Goal: Browse casually

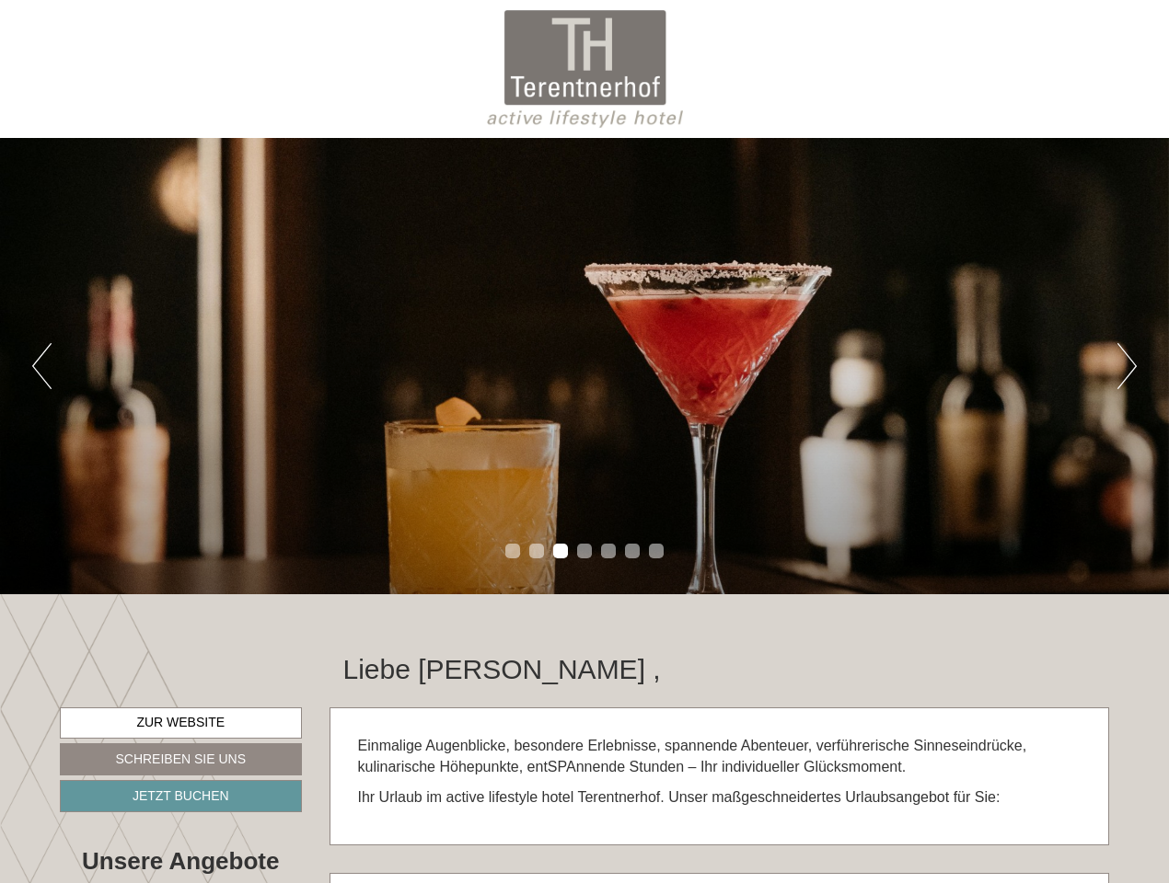
click at [584, 442] on div "Previous Next 1 2 3 4 5 6 7" at bounding box center [584, 366] width 1169 height 456
click at [41, 366] on button "Previous" at bounding box center [41, 366] width 19 height 46
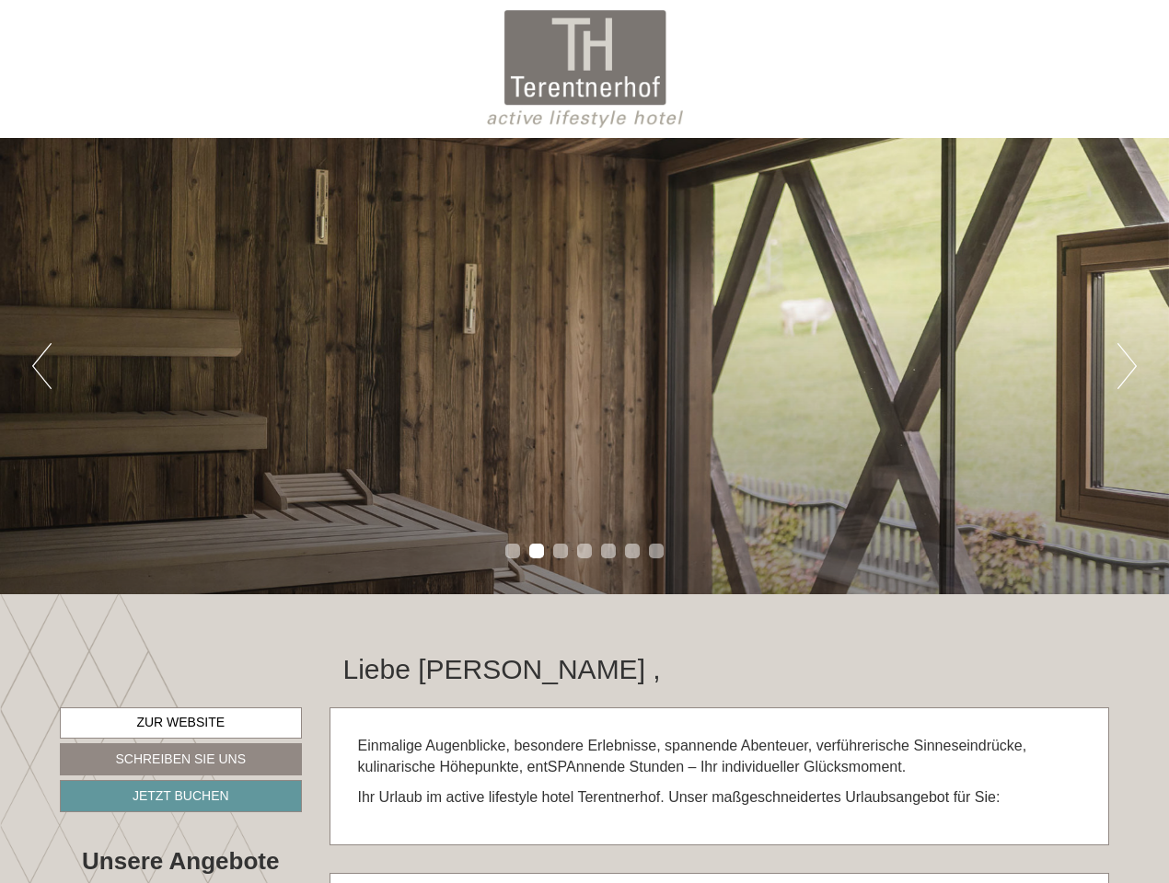
click at [584, 366] on div "Previous Next 1 2 3 4 5 6 7" at bounding box center [584, 366] width 1169 height 456
click at [1126, 366] on button "Next" at bounding box center [1126, 366] width 19 height 46
click at [512, 551] on li "1" at bounding box center [512, 551] width 15 height 15
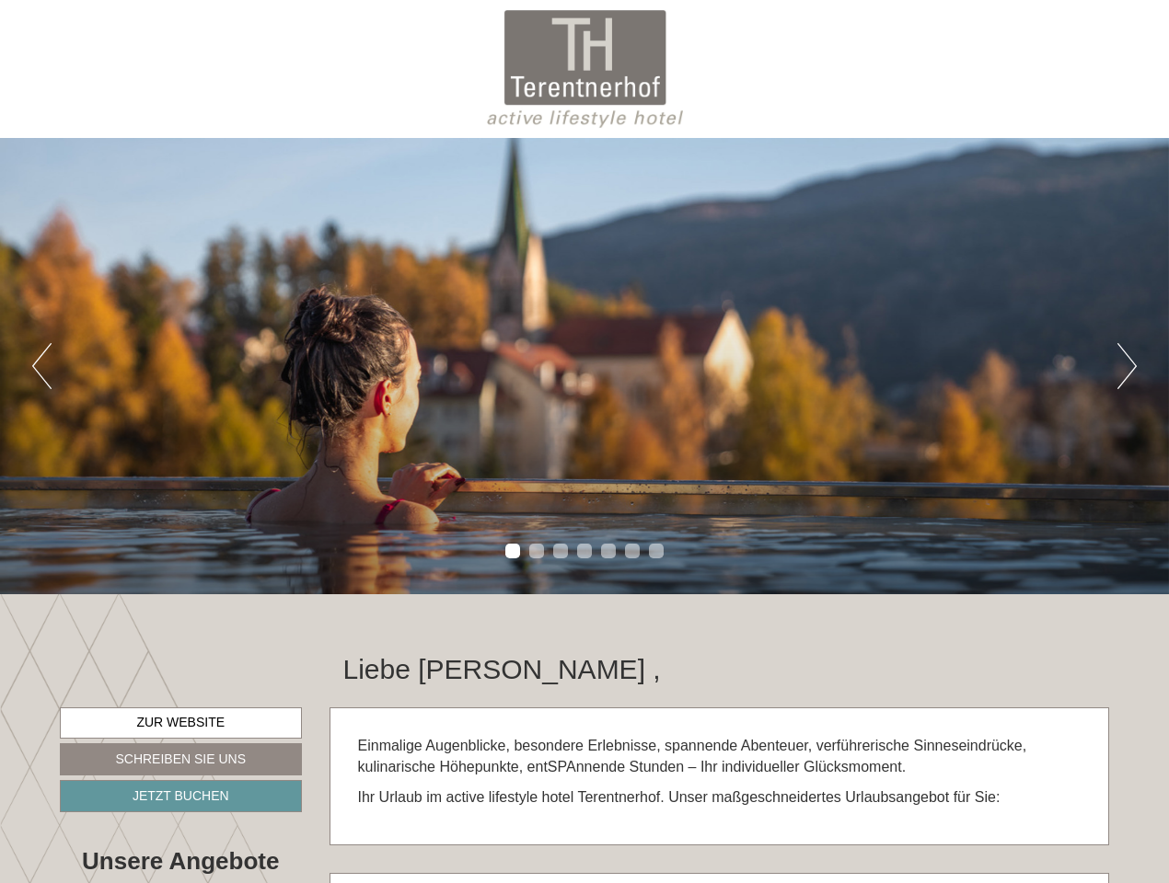
click at [536, 551] on li "2" at bounding box center [536, 551] width 15 height 15
click at [560, 551] on li "3" at bounding box center [560, 551] width 15 height 15
click at [584, 551] on li "4" at bounding box center [584, 551] width 15 height 15
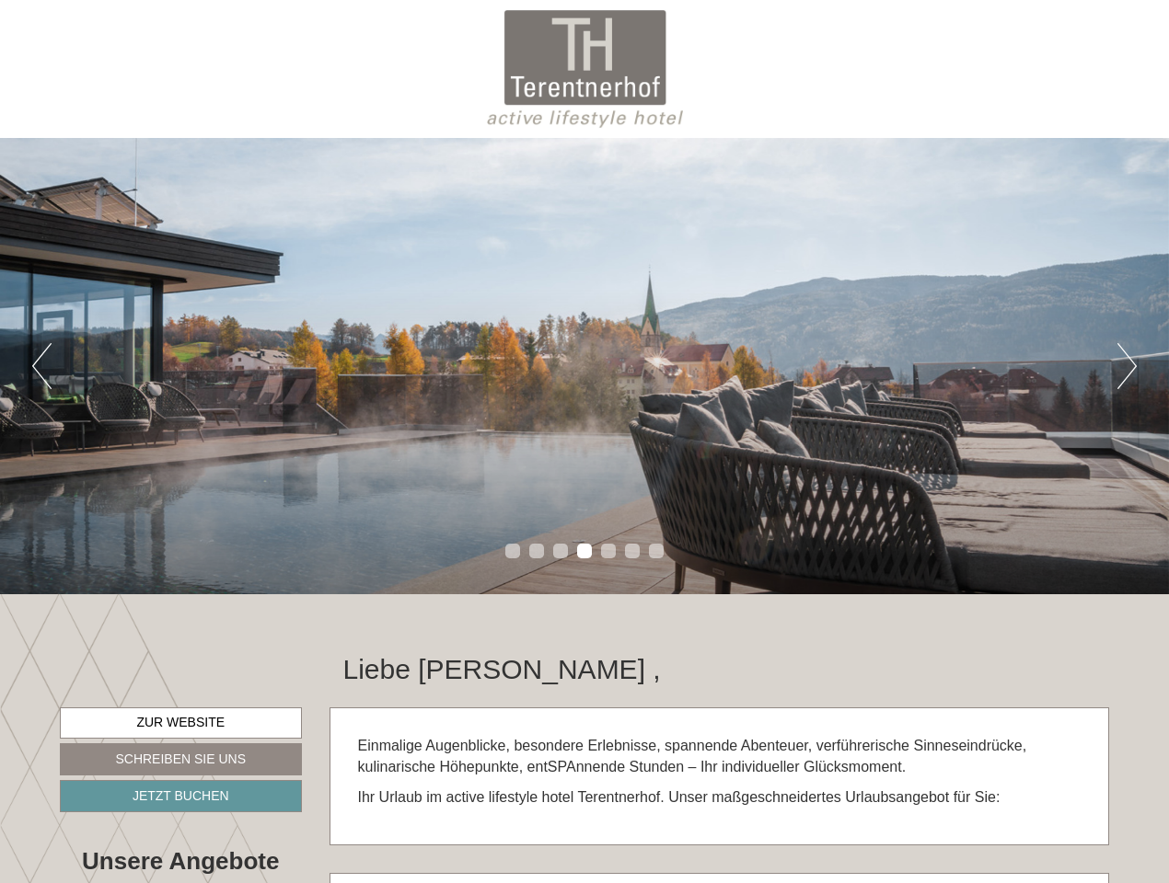
click at [608, 551] on li "5" at bounding box center [608, 551] width 15 height 15
click at [632, 551] on li "6" at bounding box center [632, 551] width 15 height 15
